Goal: Task Accomplishment & Management: Manage account settings

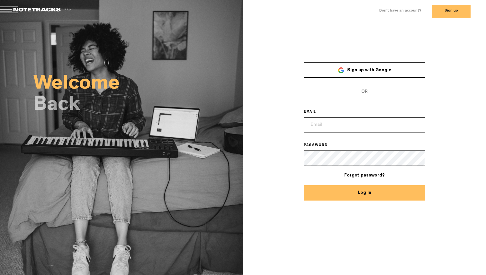
click at [339, 124] on input "email" at bounding box center [364, 125] width 121 height 15
type input "[EMAIL_ADDRESS][DOMAIN_NAME]"
click at [294, 162] on div "× Sign up with Google OR EMAIL joubinmova@gmail.com PASSWORD Forgot password? L…" at bounding box center [364, 127] width 243 height 148
click at [365, 175] on link "Forgot password?" at bounding box center [364, 175] width 40 height 4
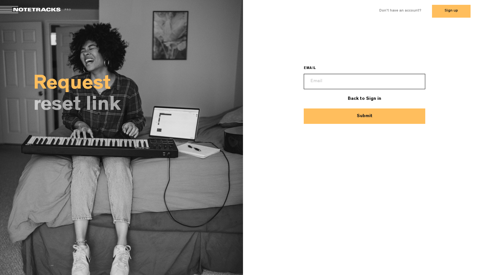
click at [328, 72] on div "EMAIL" at bounding box center [364, 75] width 121 height 27
click at [328, 78] on input "email" at bounding box center [364, 81] width 121 height 15
type input "joubinmova@gmail.com"
click at [383, 118] on button "Submit" at bounding box center [364, 116] width 121 height 15
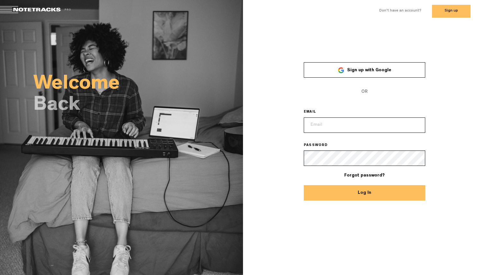
click at [366, 130] on input "email" at bounding box center [364, 125] width 121 height 15
click at [324, 126] on input "email" at bounding box center [364, 125] width 121 height 15
click at [326, 126] on input "email" at bounding box center [364, 125] width 121 height 15
type input "joubinmova@gmail.com"
drag, startPoint x: 269, startPoint y: 180, endPoint x: 280, endPoint y: 180, distance: 10.6
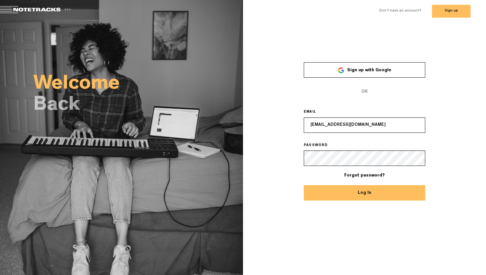
click at [270, 180] on div "× Sign up with Google OR EMAIL joubinmova@gmail.com PASSWORD Forgot password? L…" at bounding box center [364, 127] width 243 height 148
click at [374, 195] on button "Log In" at bounding box center [364, 192] width 121 height 15
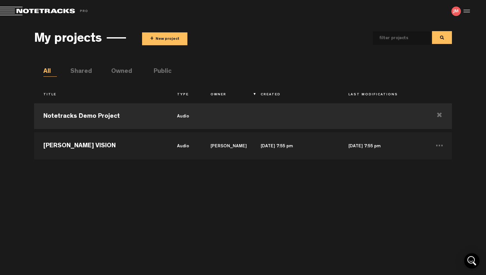
click at [465, 12] on div at bounding box center [466, 11] width 10 height 10
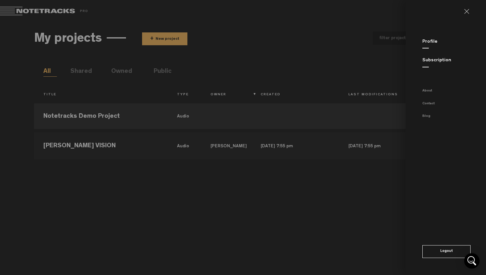
click at [437, 59] on link "Subscription" at bounding box center [436, 60] width 29 height 5
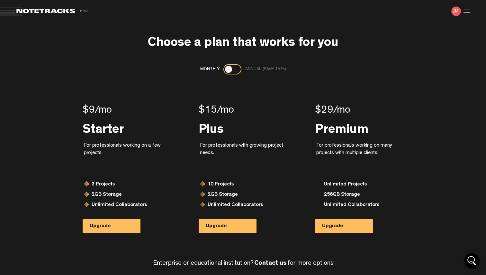
click at [468, 9] on div at bounding box center [466, 11] width 10 height 10
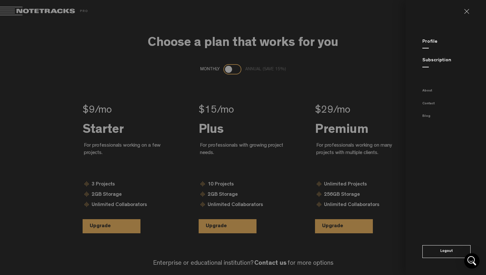
click at [429, 39] on div "Profile" at bounding box center [454, 42] width 64 height 7
click at [428, 40] on link "Profile" at bounding box center [429, 42] width 15 height 5
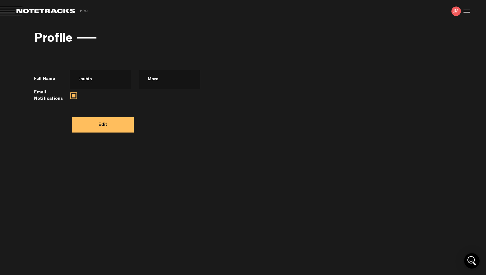
click at [467, 10] on div at bounding box center [466, 11] width 10 height 10
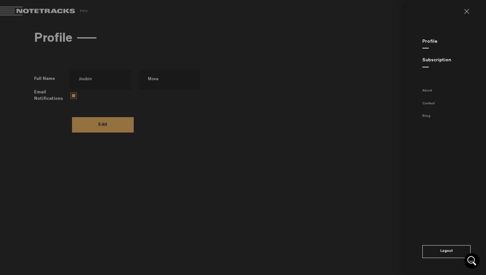
click at [433, 63] on link "Subscription" at bounding box center [436, 60] width 29 height 5
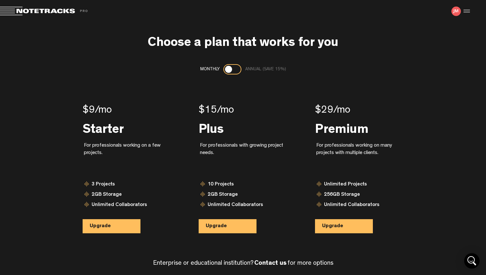
click at [467, 11] on div at bounding box center [466, 11] width 10 height 10
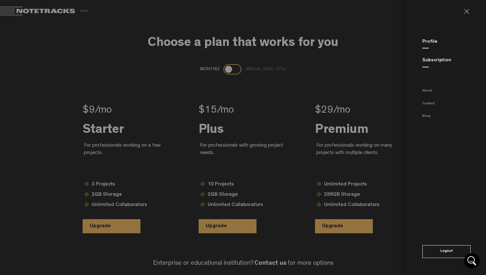
click at [425, 42] on link "Profile" at bounding box center [429, 42] width 15 height 5
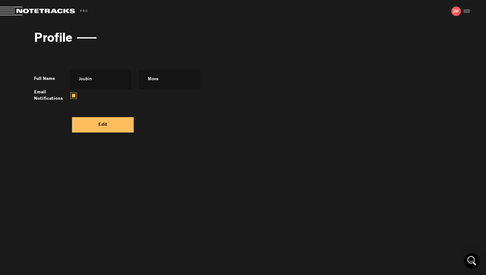
click at [42, 13] on span at bounding box center [45, 11] width 90 height 9
